Goal: Task Accomplishment & Management: Manage account settings

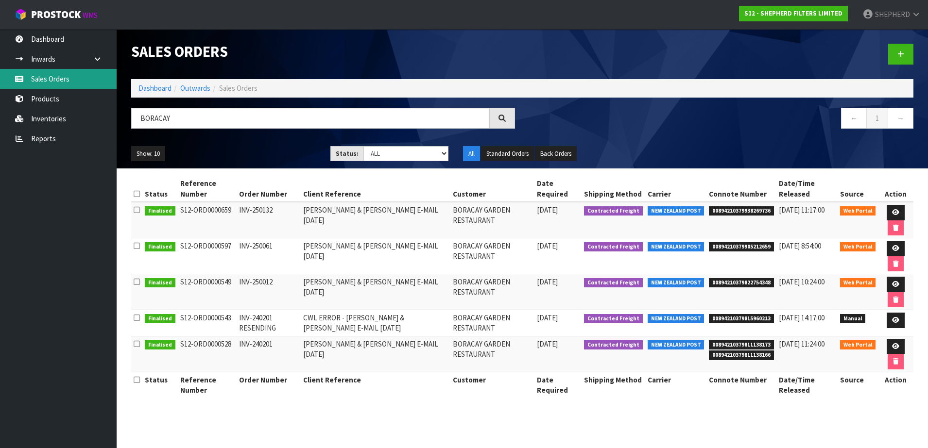
click at [53, 75] on link "Sales Orders" at bounding box center [58, 79] width 117 height 20
click at [54, 81] on link "Sales Orders" at bounding box center [58, 79] width 117 height 20
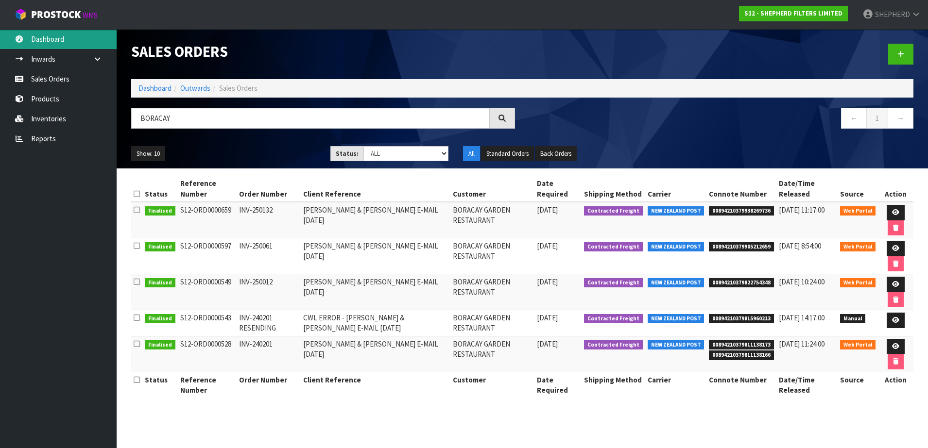
click at [50, 35] on link "Dashboard" at bounding box center [58, 39] width 117 height 20
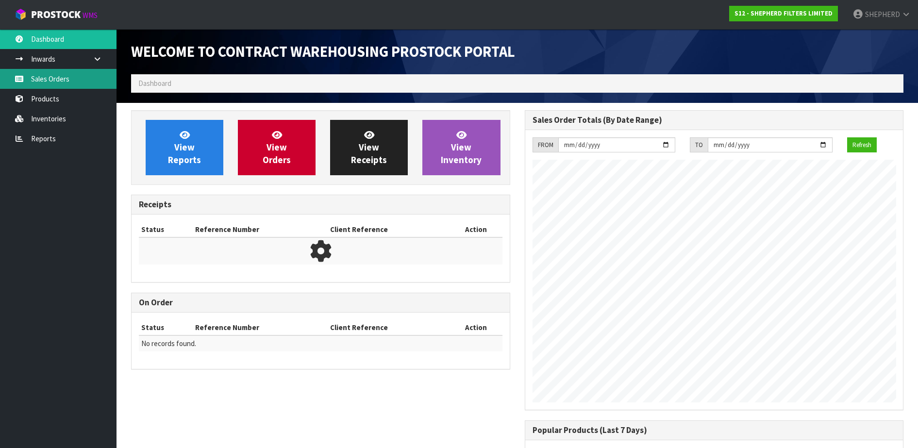
scroll to position [460, 393]
click at [50, 82] on link "Sales Orders" at bounding box center [58, 79] width 117 height 20
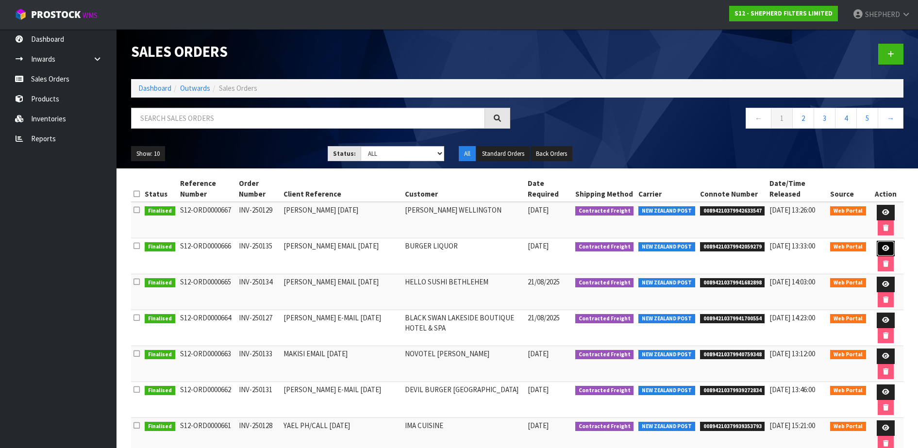
click at [882, 247] on icon at bounding box center [885, 248] width 7 height 6
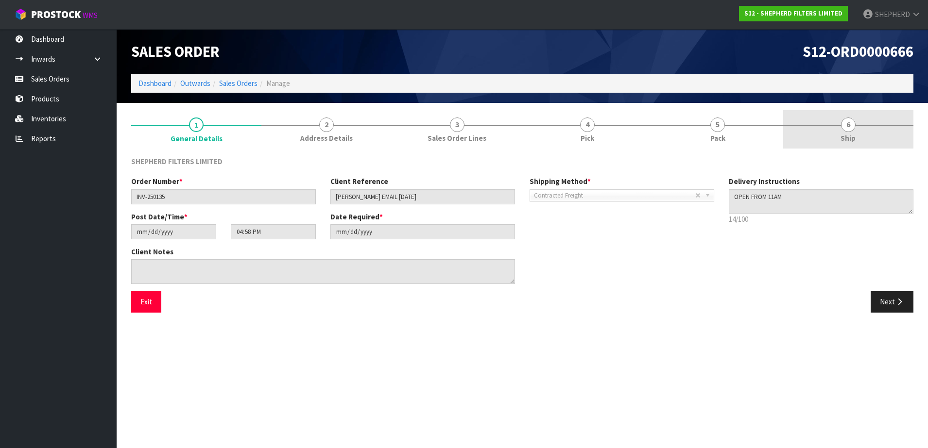
click at [849, 122] on span "6" at bounding box center [848, 125] width 15 height 15
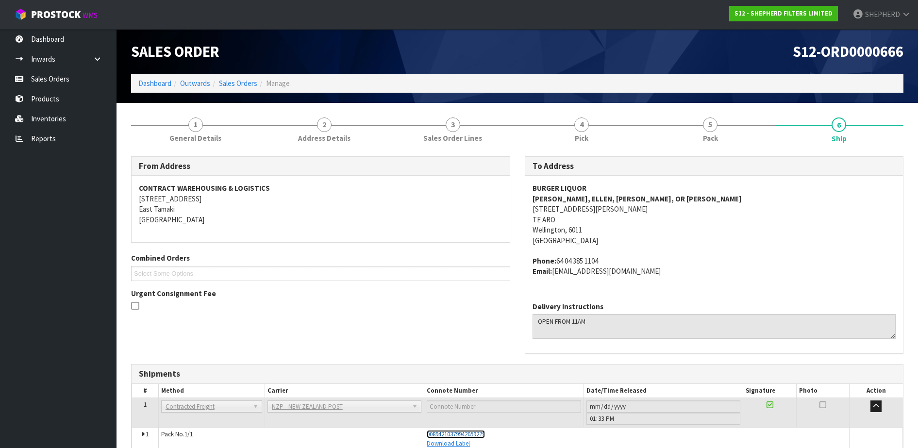
click at [469, 430] on span "00894210379942059279" at bounding box center [456, 434] width 58 height 8
click at [43, 83] on link "Sales Orders" at bounding box center [58, 79] width 117 height 20
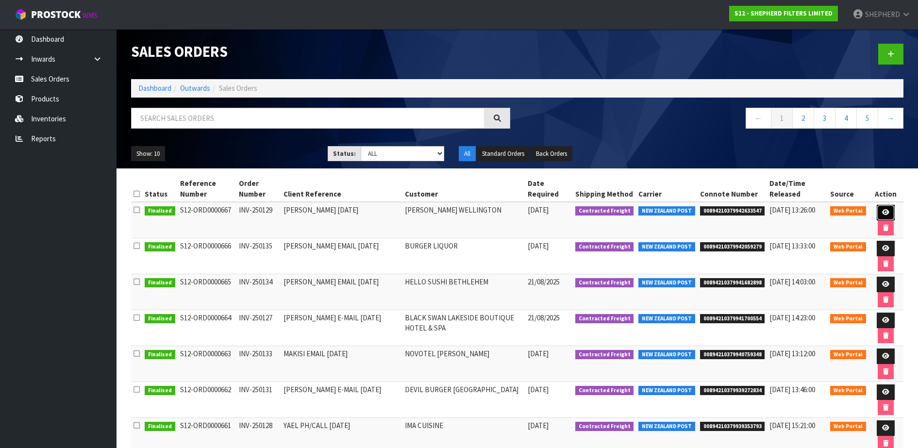
click at [886, 213] on icon at bounding box center [885, 212] width 7 height 6
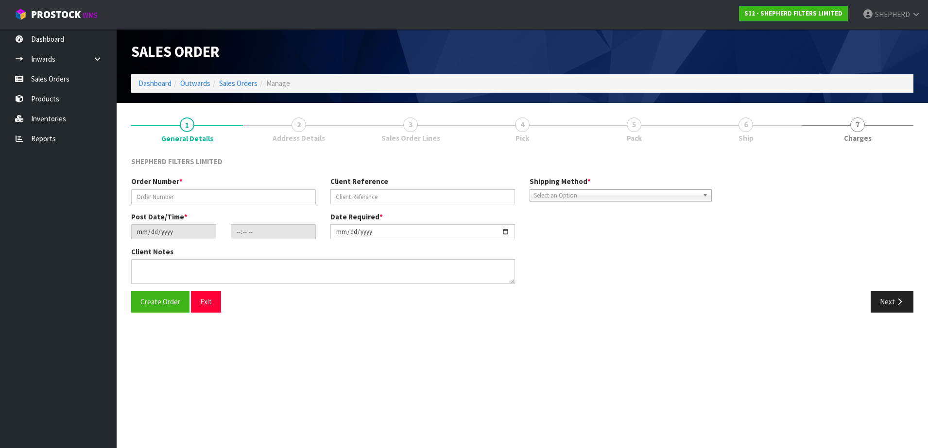
type input "INV-250129"
type input "[PERSON_NAME] [DATE]"
type input "[DATE]"
type input "17:30:00.000"
type input "[DATE]"
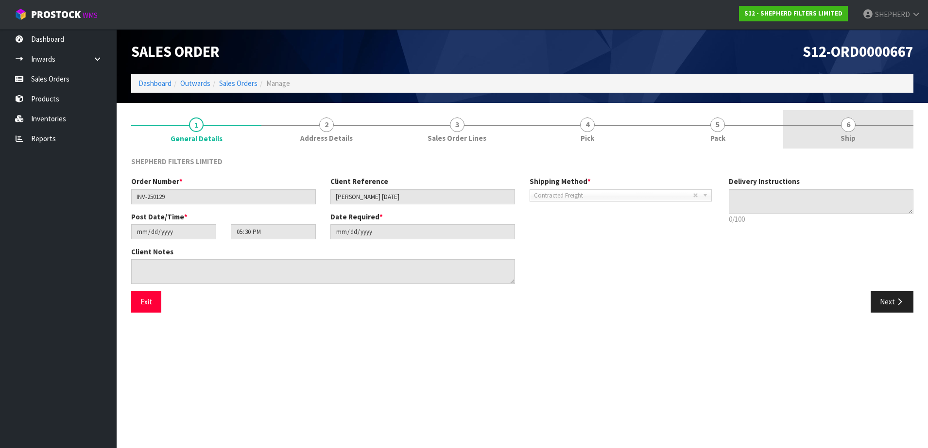
click at [847, 120] on span "6" at bounding box center [848, 125] width 15 height 15
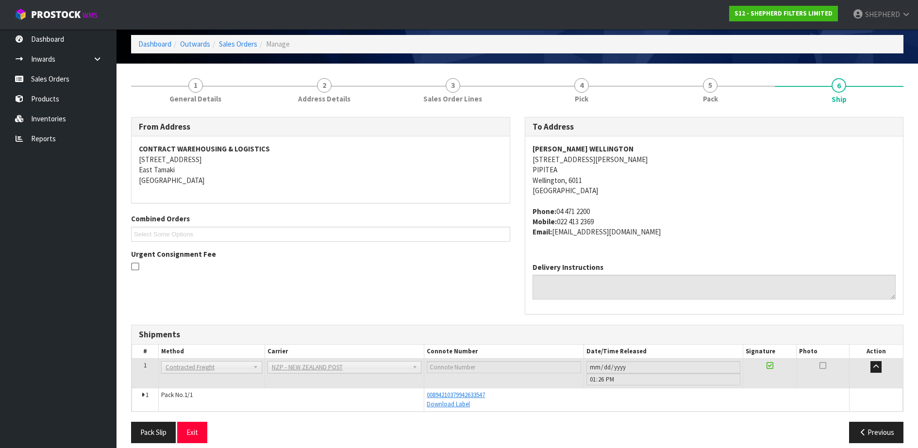
scroll to position [49, 0]
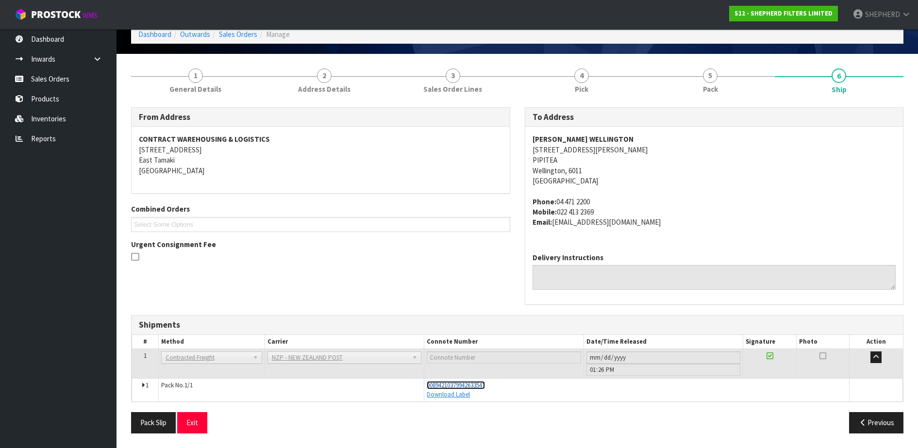
click at [479, 384] on span "00894210379942633547" at bounding box center [456, 385] width 58 height 8
click at [62, 81] on link "Sales Orders" at bounding box center [58, 79] width 117 height 20
